Goal: Navigation & Orientation: Find specific page/section

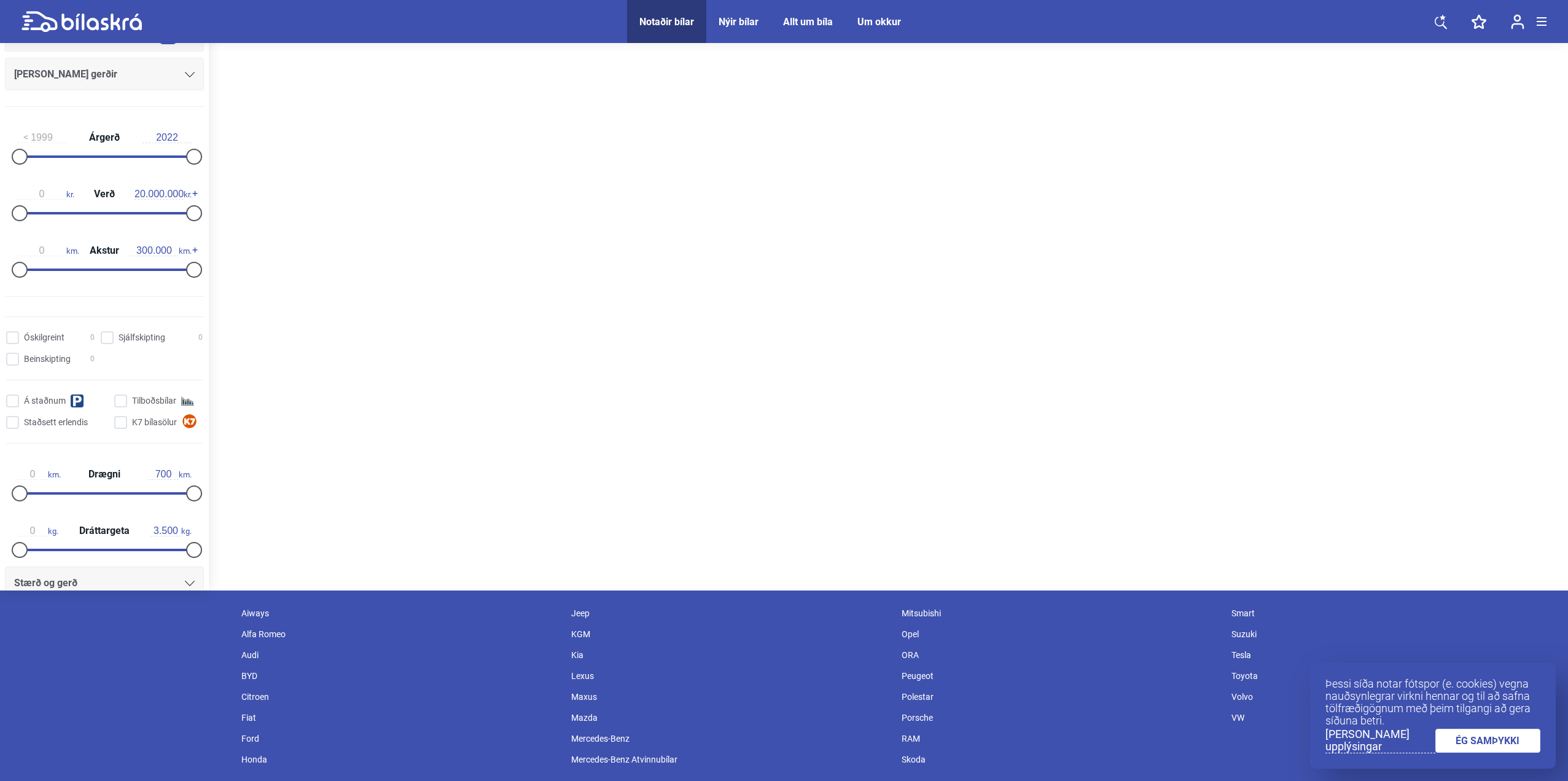
scroll to position [256, 0]
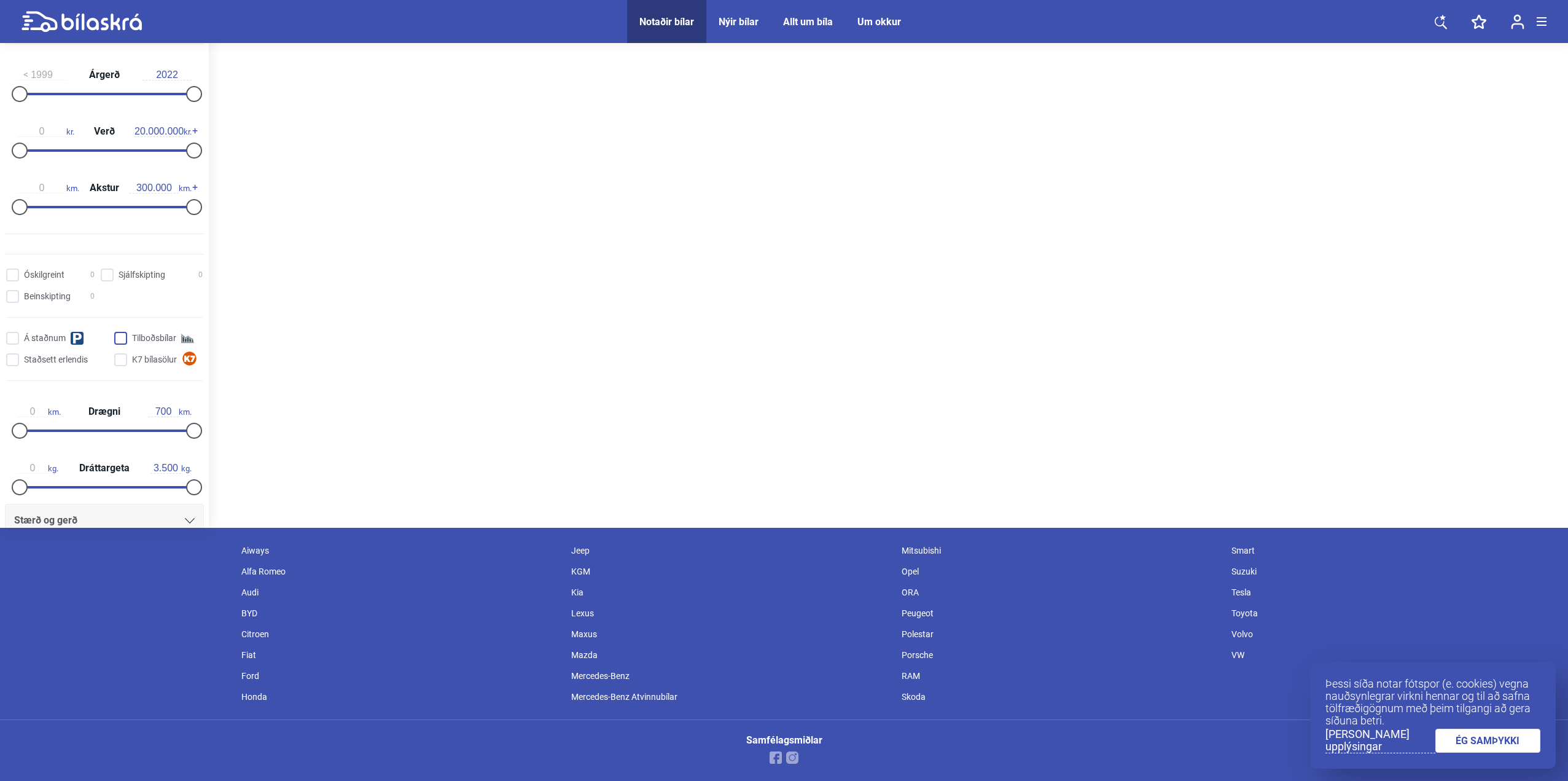
click at [119, 340] on input "Tilboðsbílar" at bounding box center [160, 338] width 89 height 13
checkbox input "true"
click at [1487, 740] on link "ÉG SAMÞYKKI" at bounding box center [1488, 740] width 105 height 24
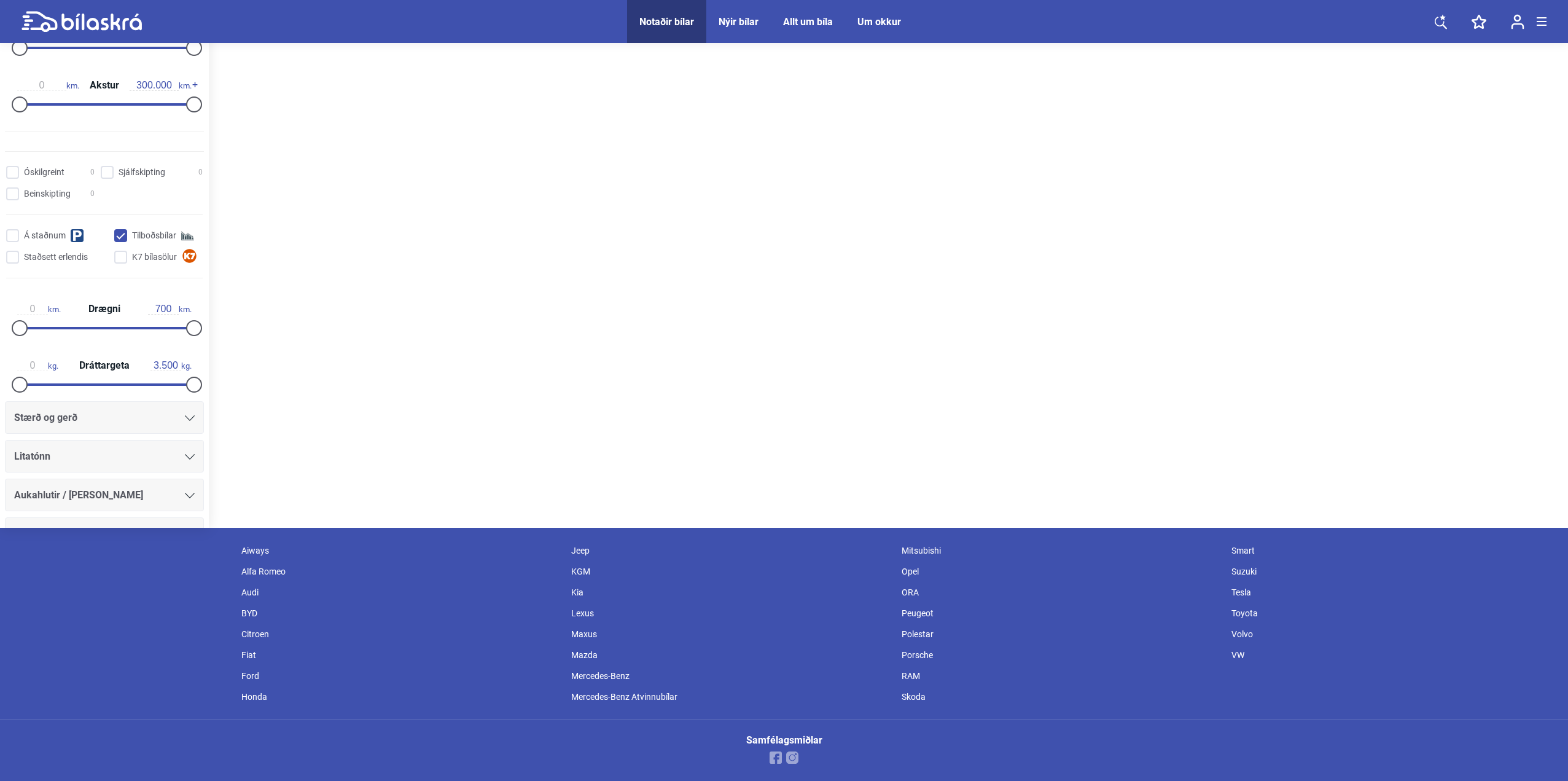
scroll to position [0, 0]
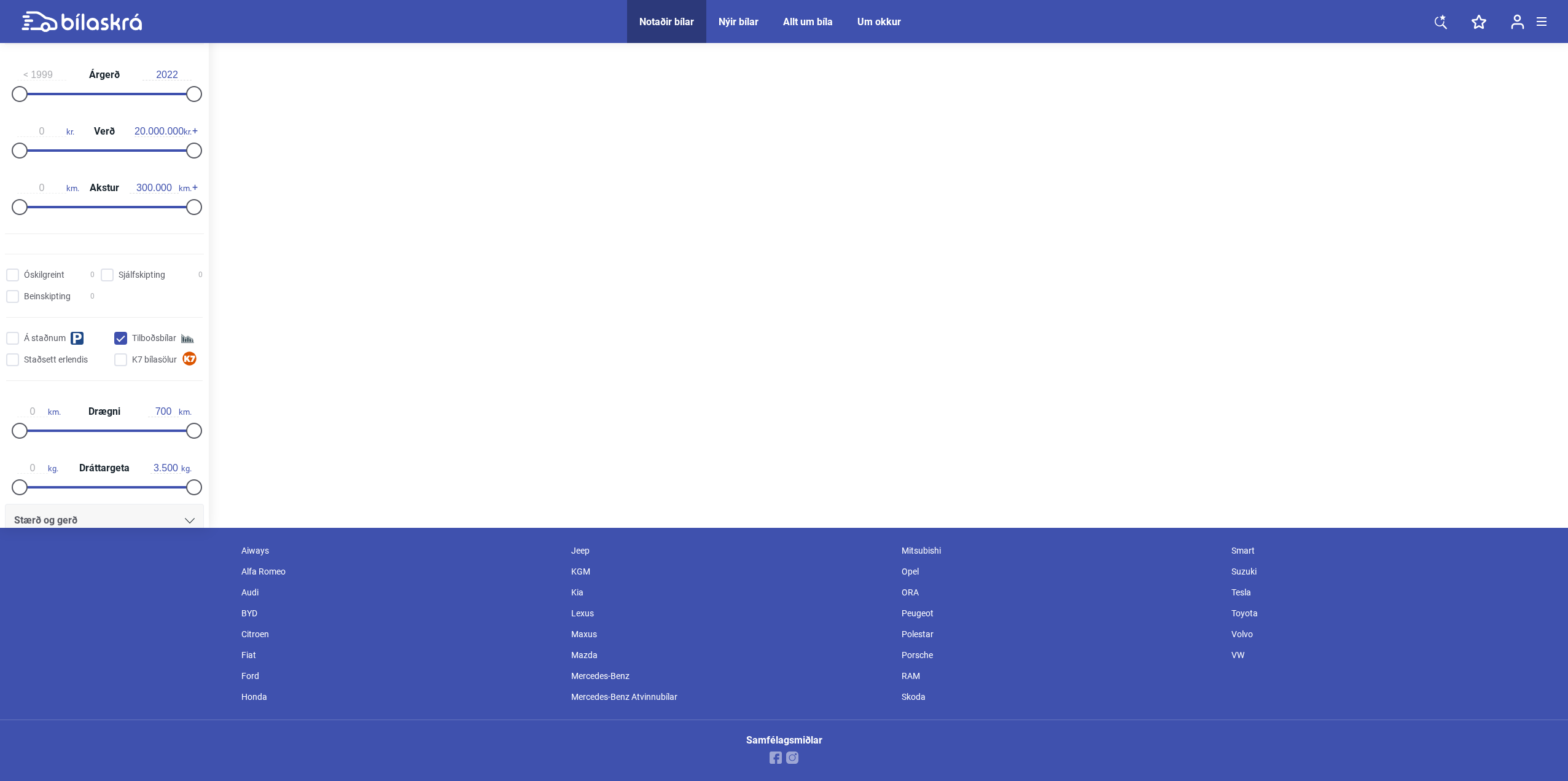
click at [739, 24] on div "Nýir bílar" at bounding box center [739, 21] width 40 height 11
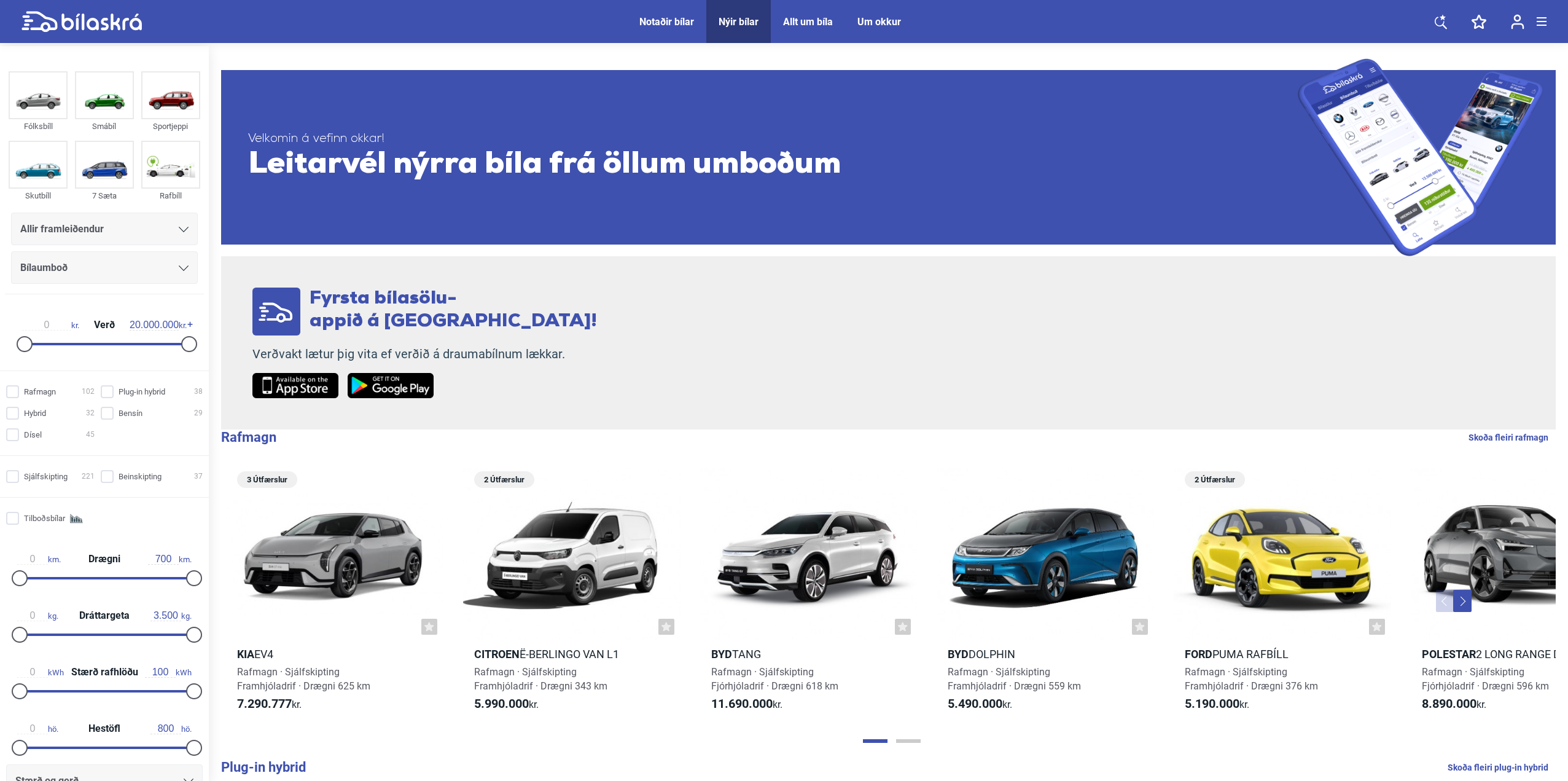
click at [662, 16] on div "Notaðir bílar" at bounding box center [667, 21] width 55 height 11
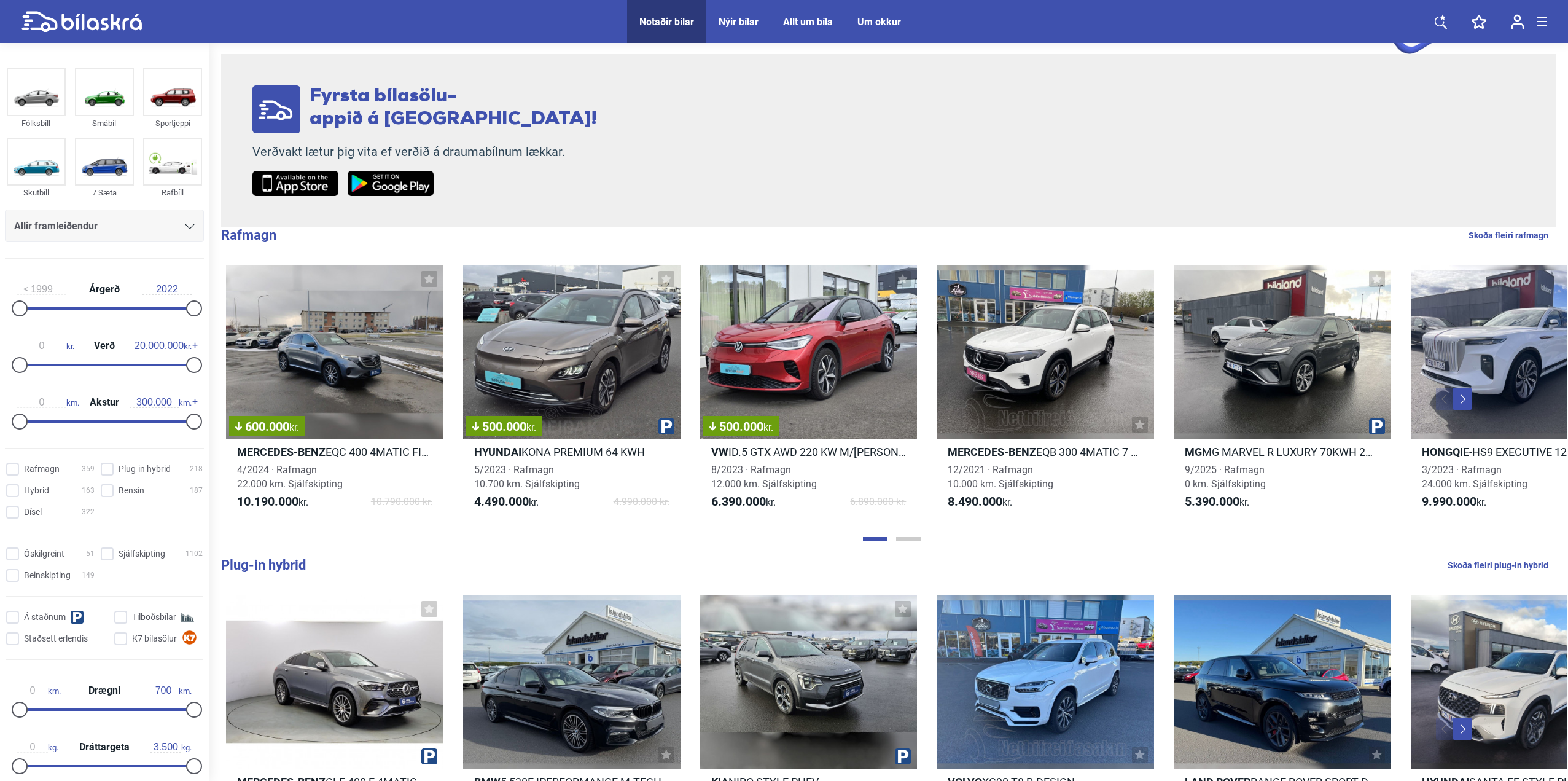
scroll to position [184, 0]
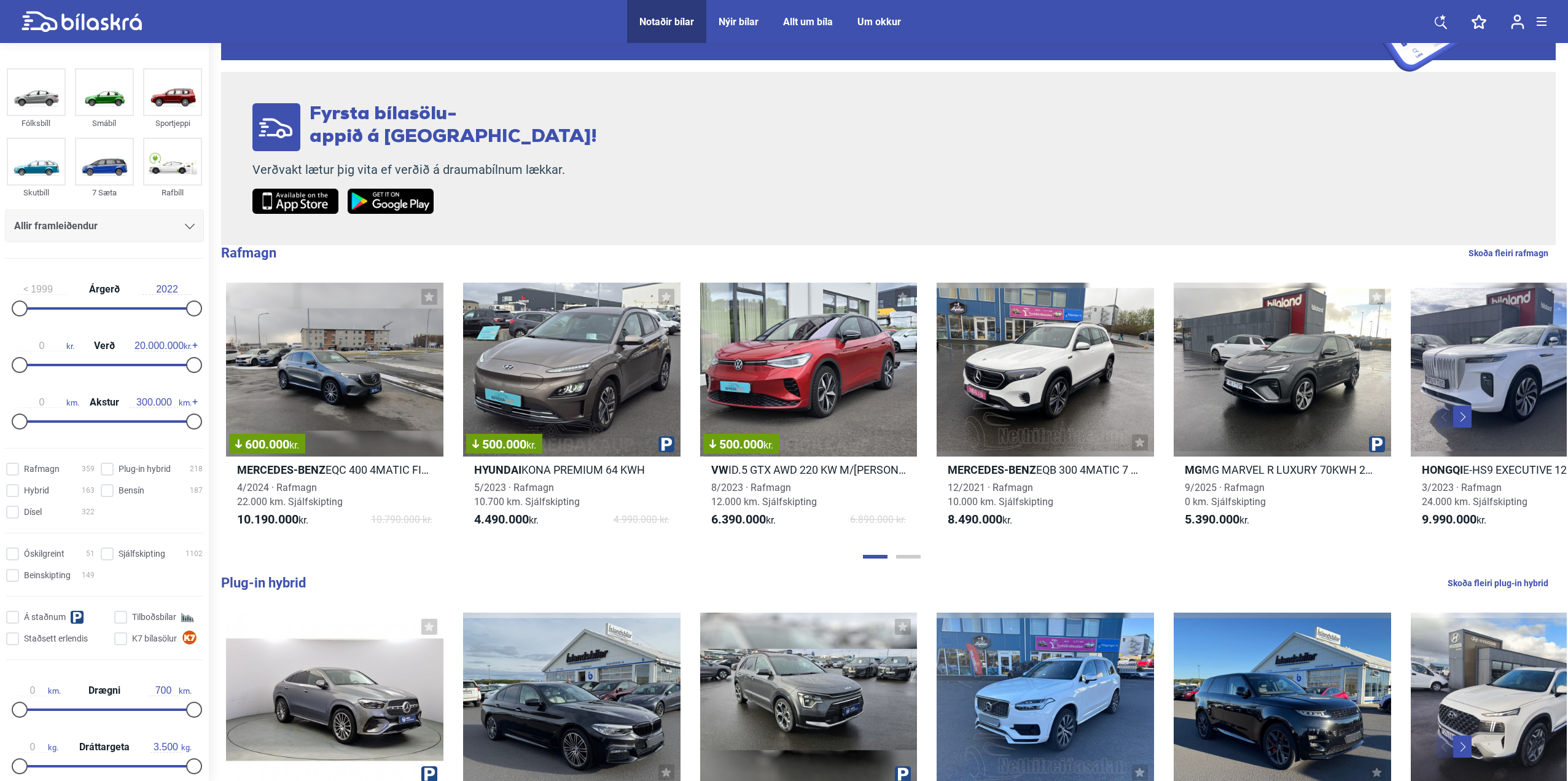
click at [1463, 414] on button "Next" at bounding box center [1463, 416] width 19 height 22
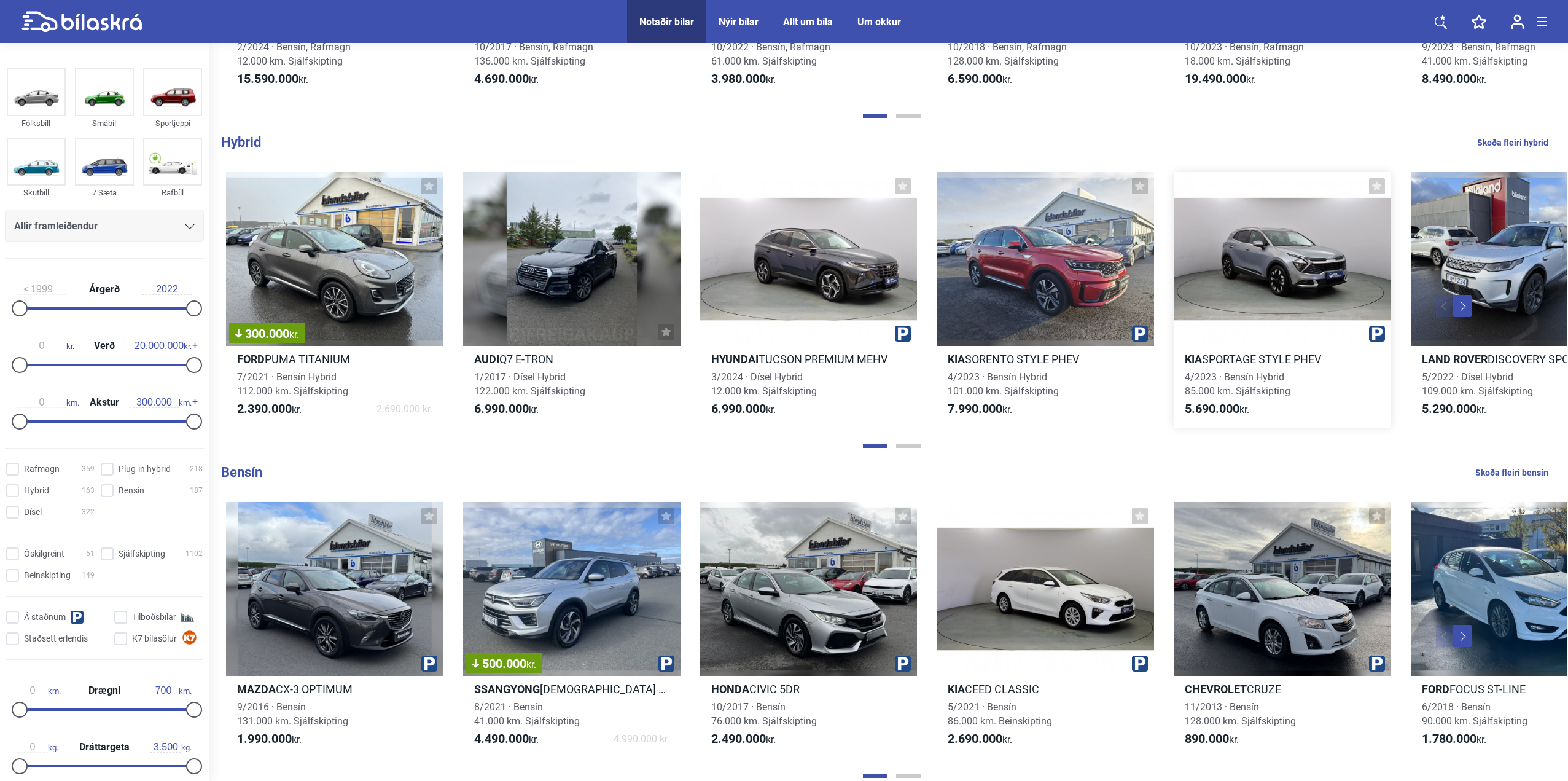
scroll to position [1535, 0]
